Goal: Complete application form

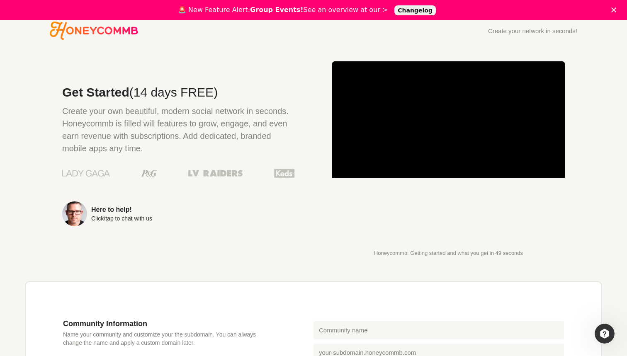
click at [619, 9] on div "🚨 New Feature Alert: Group Events! See an overview at our > Changelog" at bounding box center [313, 9] width 627 height 13
click at [615, 10] on icon "Close" at bounding box center [613, 9] width 5 height 5
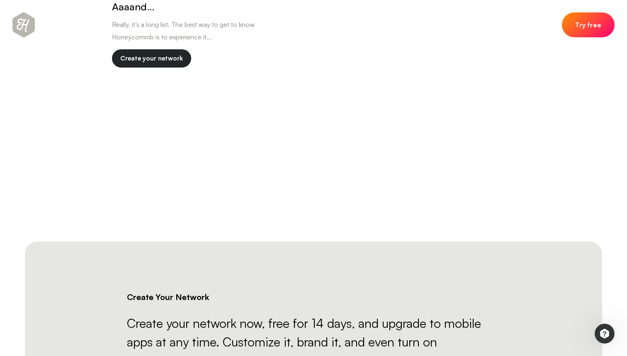
scroll to position [1965, 0]
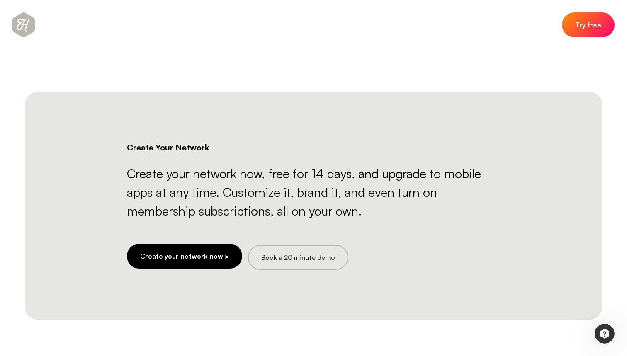
click at [173, 257] on link "Create your network now >" at bounding box center [184, 256] width 115 height 25
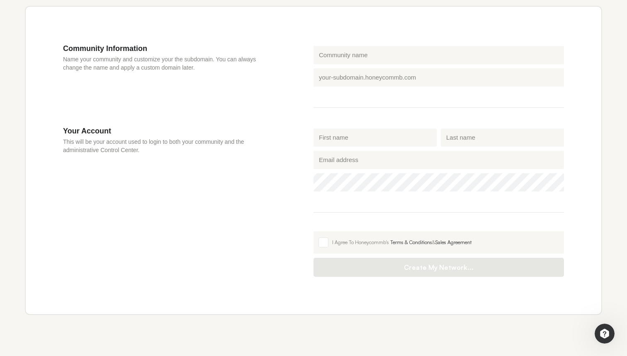
scroll to position [270, 0]
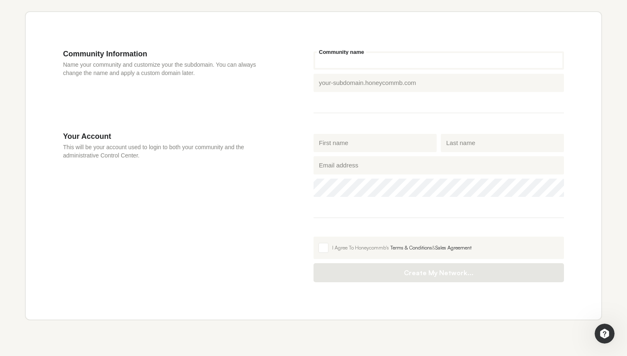
type input "i"
type input "in"
type input "int"
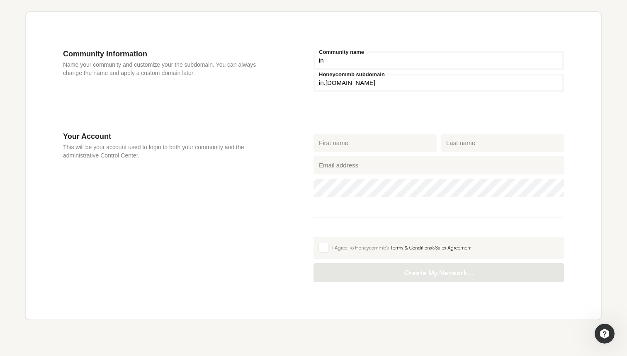
type input "int"
type input "inte"
type input "inter"
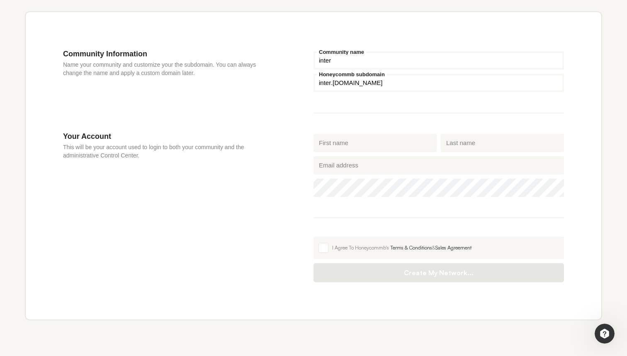
type input "inters"
type input "interso"
type input "intersoc"
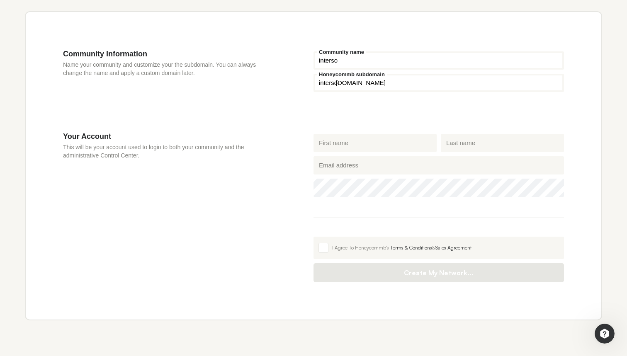
type input "intersoc"
type input "intersoci"
type input "intersocia"
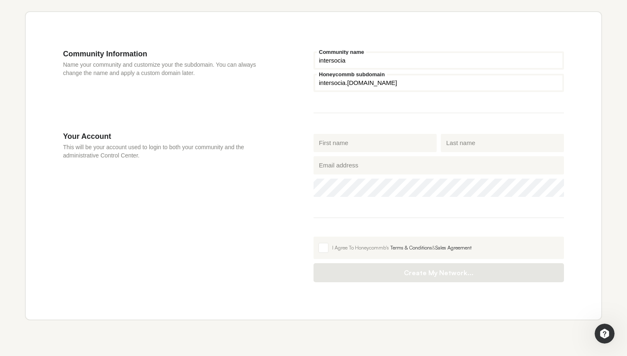
type input "intersocial"
click at [253, 179] on div "Your Account This will be your account used to login to both your community and…" at bounding box center [188, 207] width 250 height 150
click at [354, 157] on label "Email address" at bounding box center [337, 156] width 41 height 5
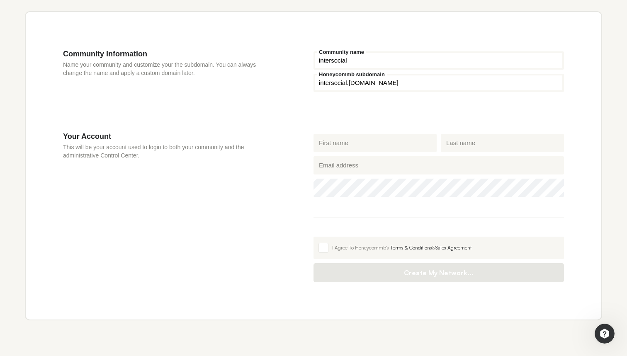
click at [354, 157] on input "Email address" at bounding box center [438, 165] width 250 height 18
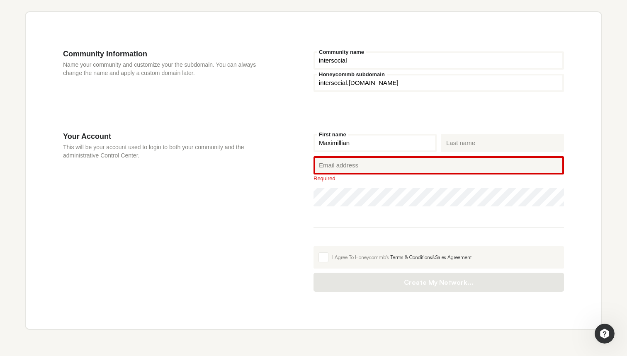
type input "Maximillian"
type input "[PERSON_NAME]"
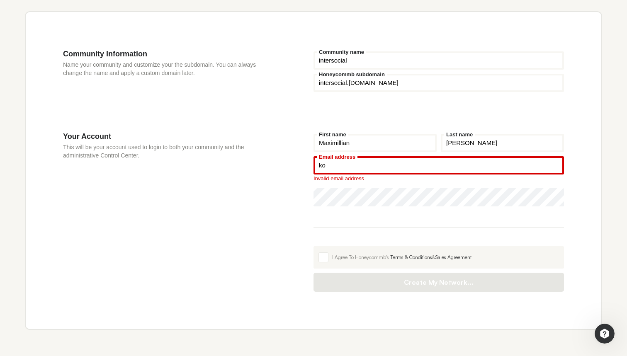
type input "k"
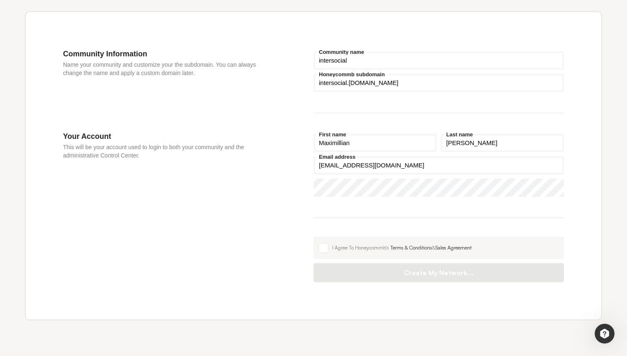
type input "[EMAIL_ADDRESS][DOMAIN_NAME]"
click at [305, 187] on section "Your Account This will be your account used to login to both your community and…" at bounding box center [313, 207] width 501 height 150
click at [332, 249] on div "I Agree To Honeycommb's Terms & Conditions & Sales Agreement" at bounding box center [445, 247] width 227 height 7
click at [313, 237] on input "I Agree To Honeycommb's Terms & Conditions & Sales Agreement" at bounding box center [313, 237] width 0 height 0
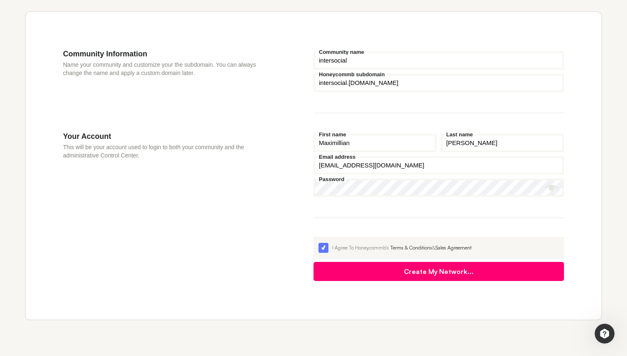
click at [366, 269] on button "Create My Network..." at bounding box center [438, 271] width 250 height 19
